Goal: Information Seeking & Learning: Learn about a topic

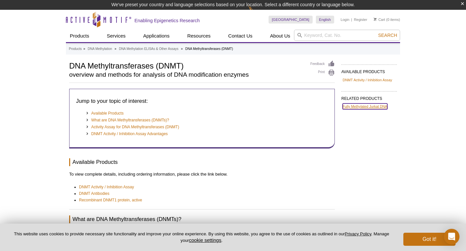
click at [356, 107] on link "Fully Methylated Jurkat DNA" at bounding box center [365, 106] width 45 height 6
